Goal: Find contact information: Find contact information

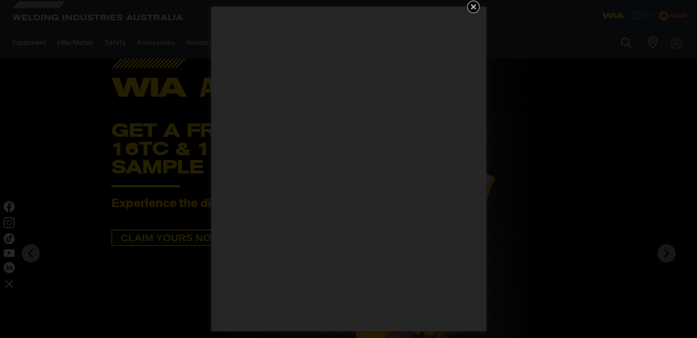
click at [473, 3] on icon "Get 5 WIA Welding Guides Free!" at bounding box center [473, 6] width 11 height 11
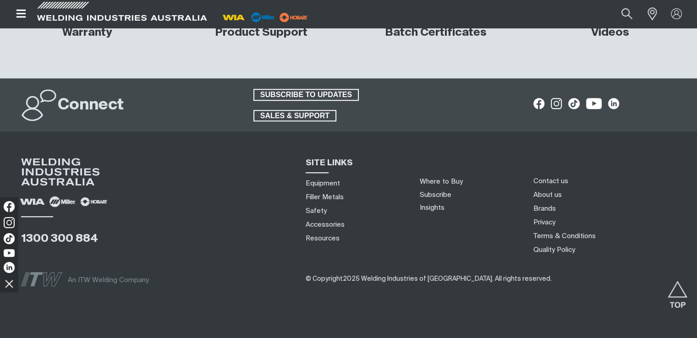
scroll to position [4212, 0]
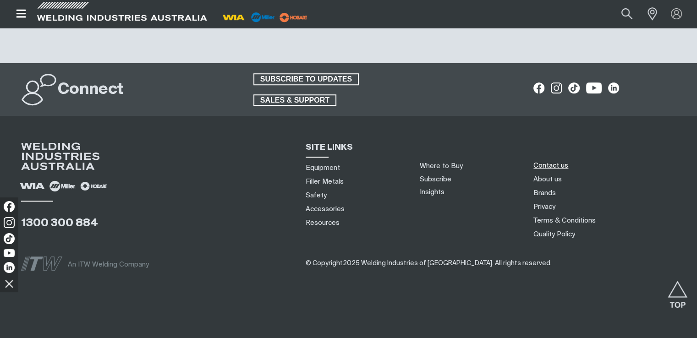
click at [553, 164] on link "Contact us" at bounding box center [550, 166] width 35 height 10
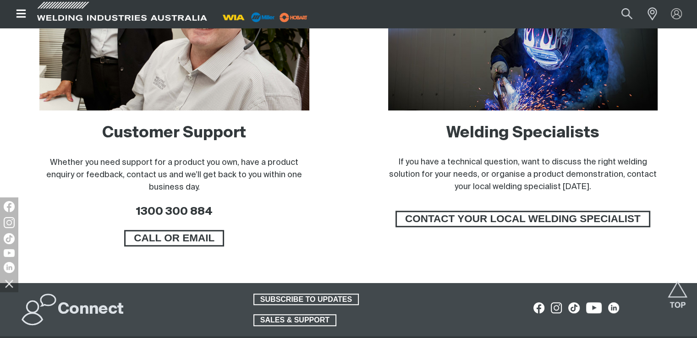
scroll to position [687, 0]
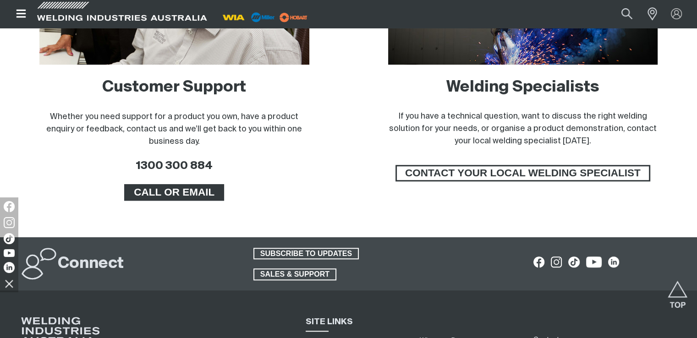
click at [184, 196] on span "CALL OR EMAIL" at bounding box center [174, 192] width 97 height 16
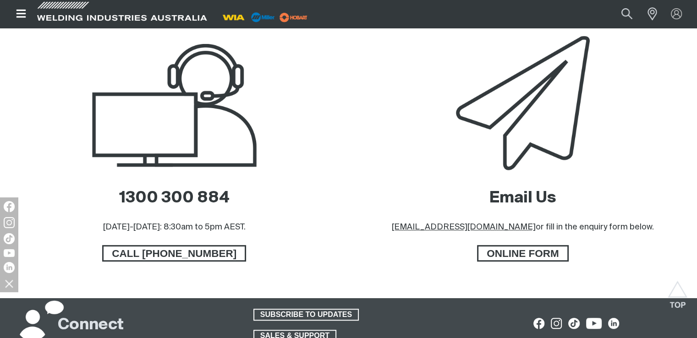
scroll to position [458, 0]
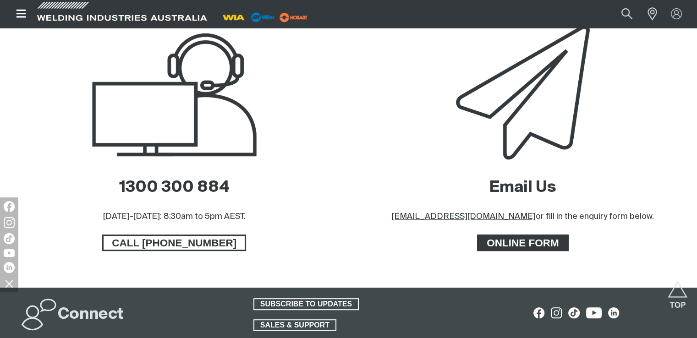
click at [518, 247] on span "ONLINE FORM" at bounding box center [522, 243] width 89 height 16
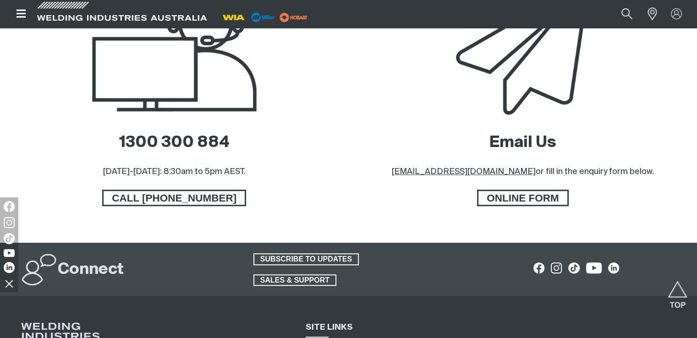
scroll to position [457, 0]
